Goal: Transaction & Acquisition: Purchase product/service

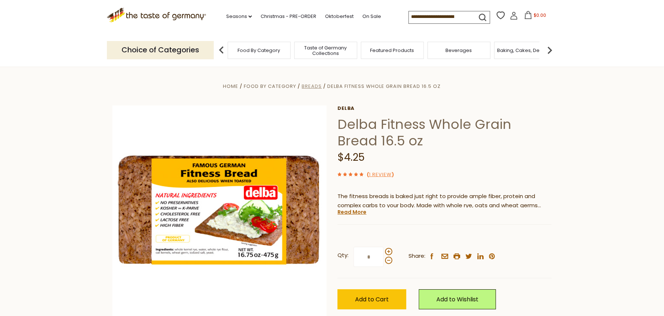
click at [313, 86] on span "Breads" at bounding box center [312, 86] width 20 height 7
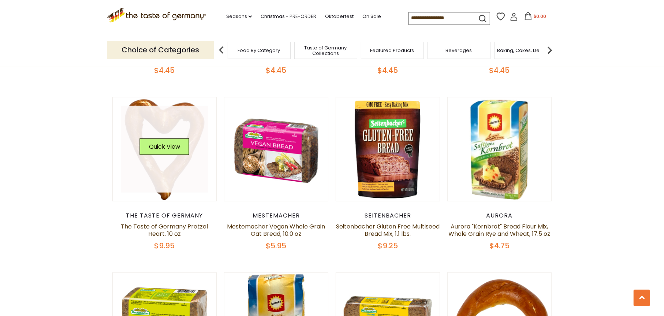
scroll to position [547, 0]
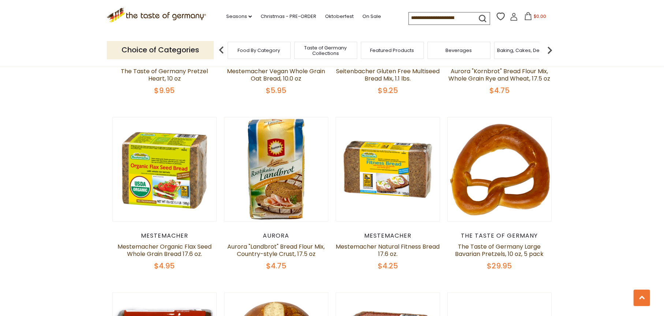
click at [431, 17] on input at bounding box center [440, 17] width 62 height 10
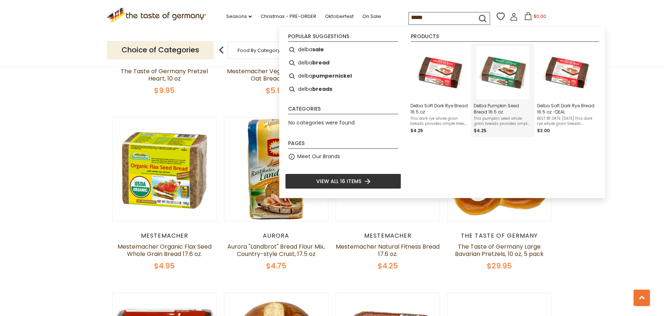
type input "*****"
click at [502, 79] on img "Delba Pumpkin Seed Bread 16.5 oz" at bounding box center [502, 72] width 53 height 53
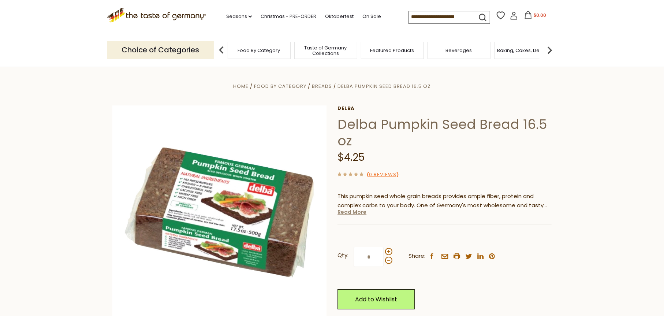
click at [345, 212] on link "Read More" at bounding box center [351, 211] width 29 height 7
